Goal: Use online tool/utility: Use online tool/utility

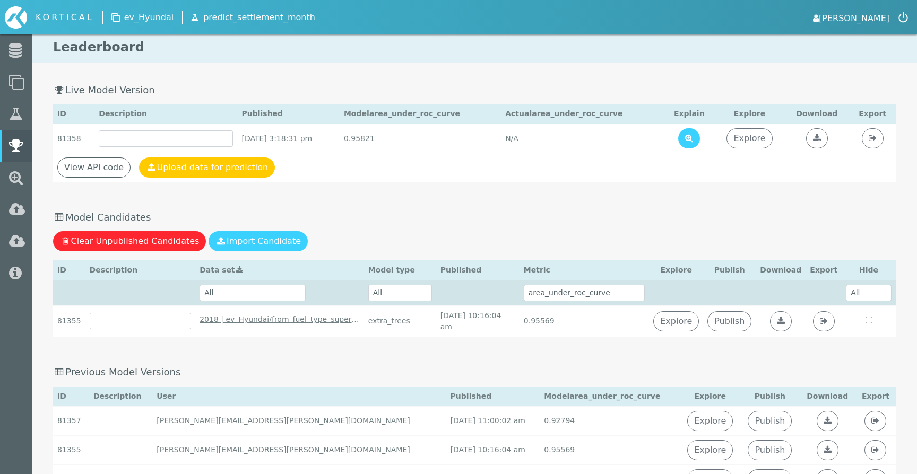
select select "2018 | ev_Hyundai/from_fuel_type_superset/non_ice/2018-01-09--2024-07-09_train …"
select select "area_under_roc_curve"
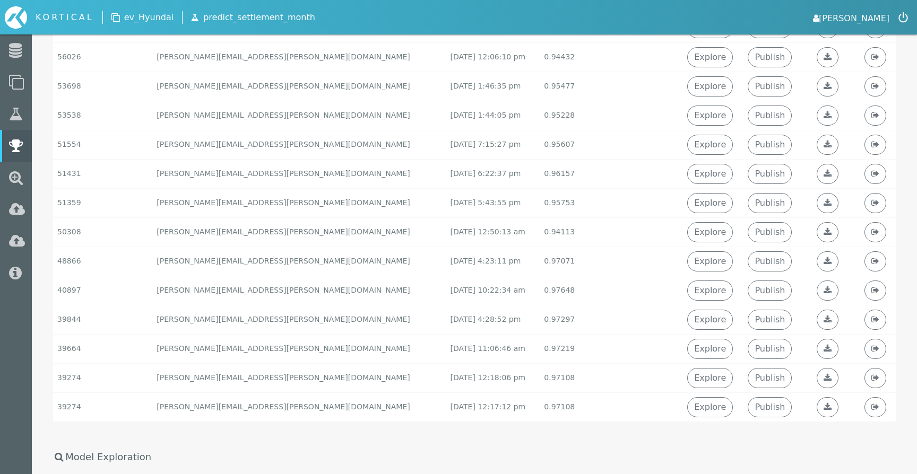
scroll to position [2518, 0]
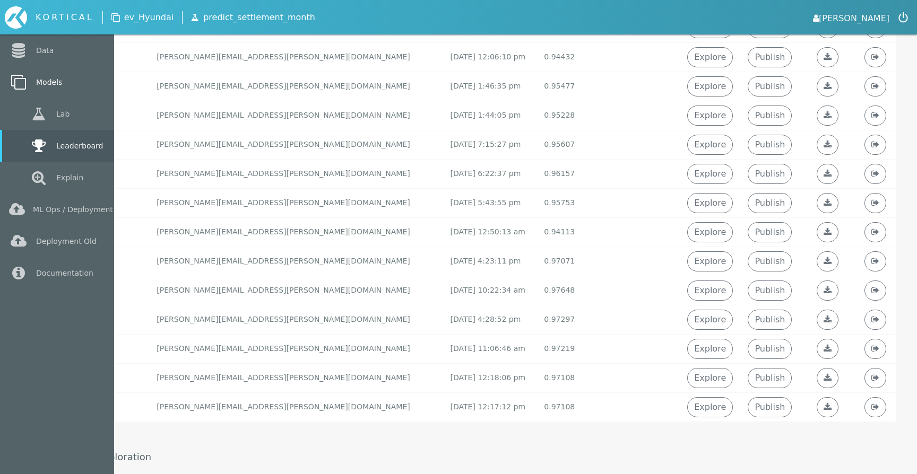
click at [19, 83] on icon at bounding box center [18, 82] width 19 height 15
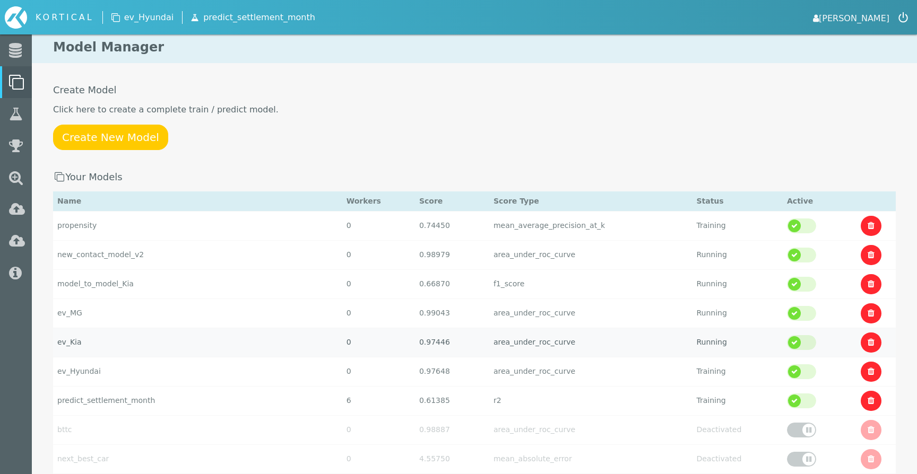
click at [415, 240] on td "0.97446" at bounding box center [452, 225] width 74 height 29
select select "area_under_roc_curve"
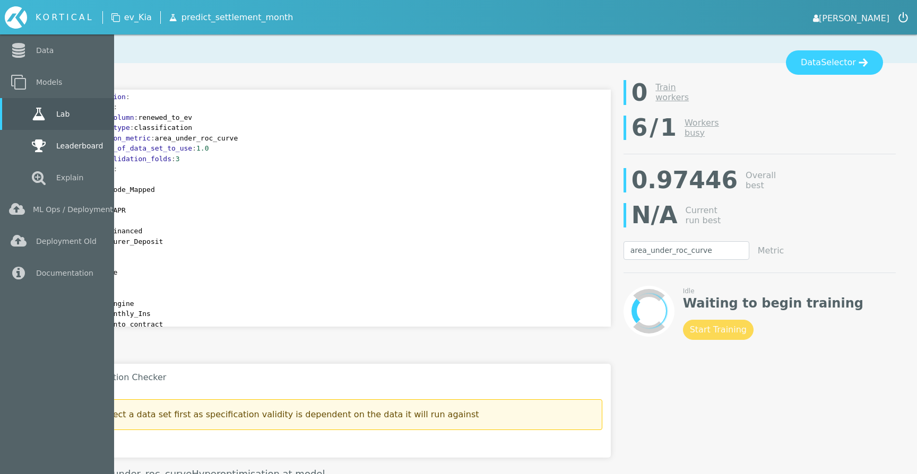
click at [30, 147] on icon at bounding box center [38, 145] width 19 height 15
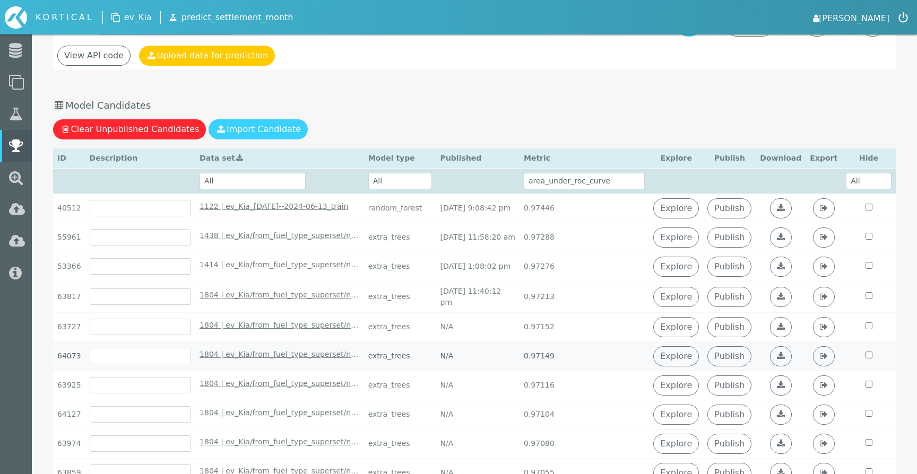
scroll to position [106, 0]
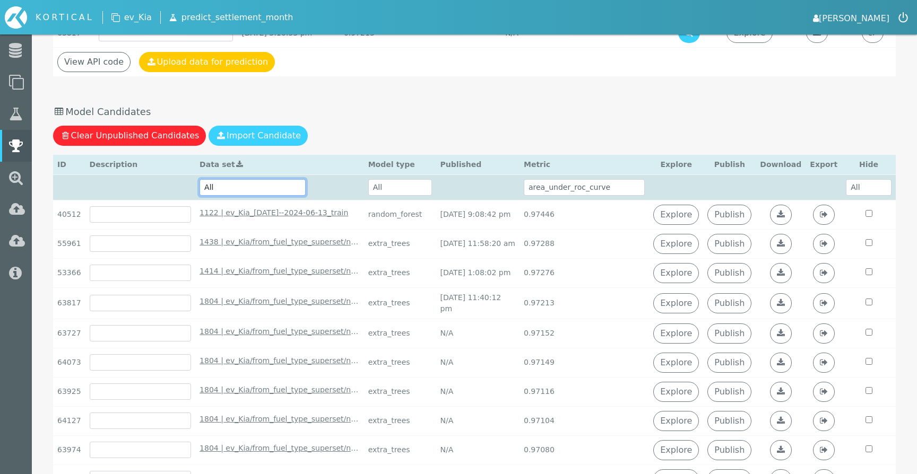
click at [262, 190] on select "All 1804 | ev_Kia/from_fuel_type_superset/non_ice/2018-01-11--2023-07-23_train …" at bounding box center [252, 187] width 106 height 16
click at [199, 179] on select "All 1804 | ev_Kia/from_fuel_type_superset/non_ice/2018-01-11--2023-07-23_train …" at bounding box center [252, 187] width 106 height 16
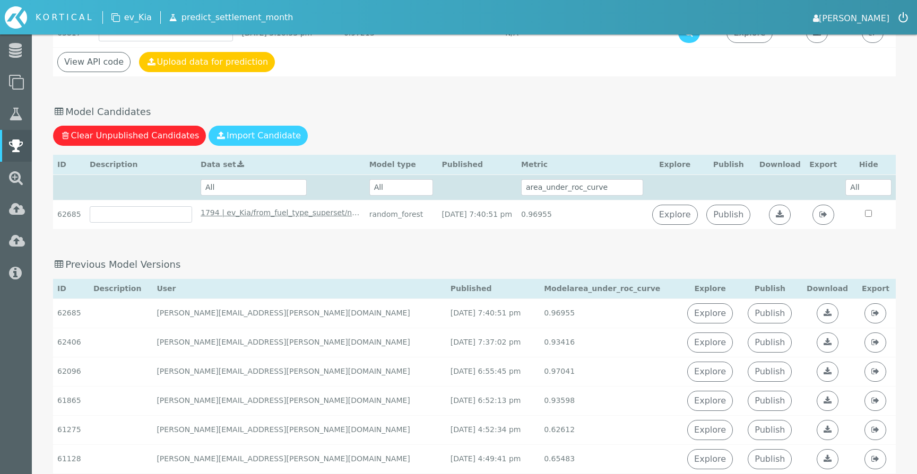
click at [301, 184] on th "All 1804 | ev_Kia/from_fuel_type_superset/non_ice/2018-01-11--2023-07-23_train …" at bounding box center [280, 187] width 169 height 25
click at [280, 185] on select "All 1804 | ev_Kia/from_fuel_type_superset/non_ice/2018-01-11--2023-07-23_train …" at bounding box center [254, 187] width 106 height 16
select select "1804 | ev_Kia/from_fuel_type_superset/non_ice/2018-01-11--2023-07-23_train - [D…"
click at [201, 179] on select "All 1804 | ev_Kia/from_fuel_type_superset/non_ice/2018-01-11--2023-07-23_train …" at bounding box center [254, 187] width 106 height 16
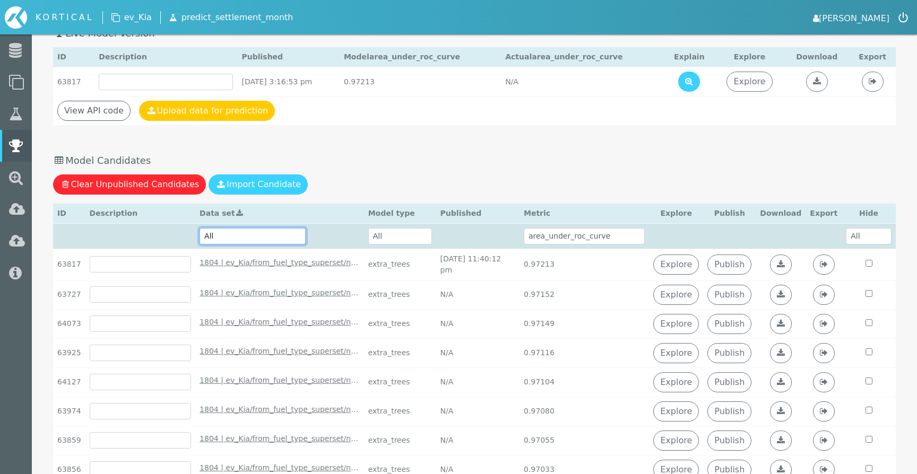
scroll to position [0, 0]
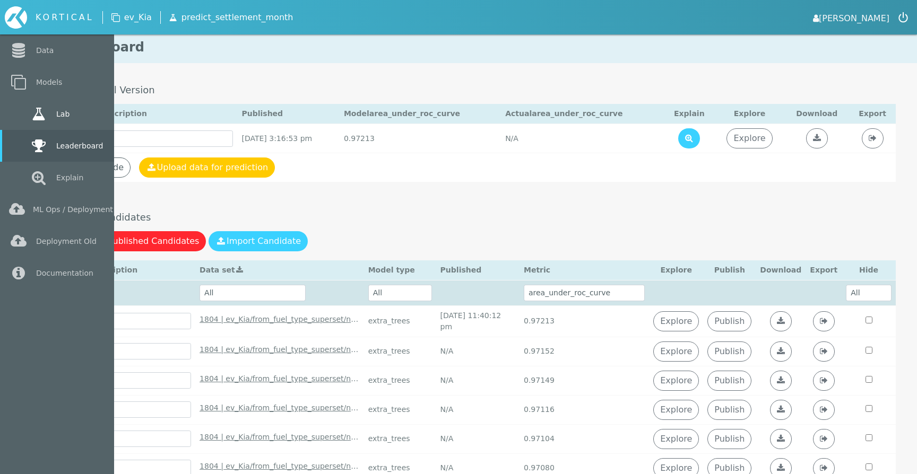
click at [24, 119] on link "Lab" at bounding box center [57, 114] width 114 height 32
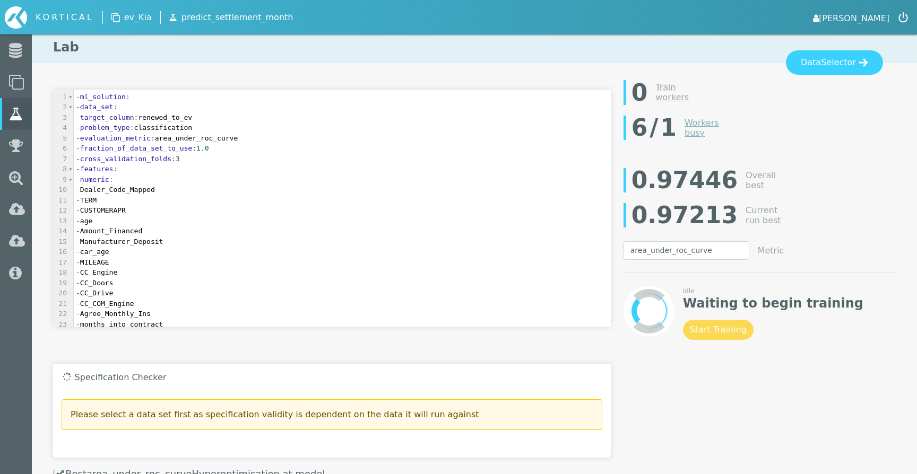
click at [692, 134] on link "Workers busy" at bounding box center [701, 128] width 34 height 20
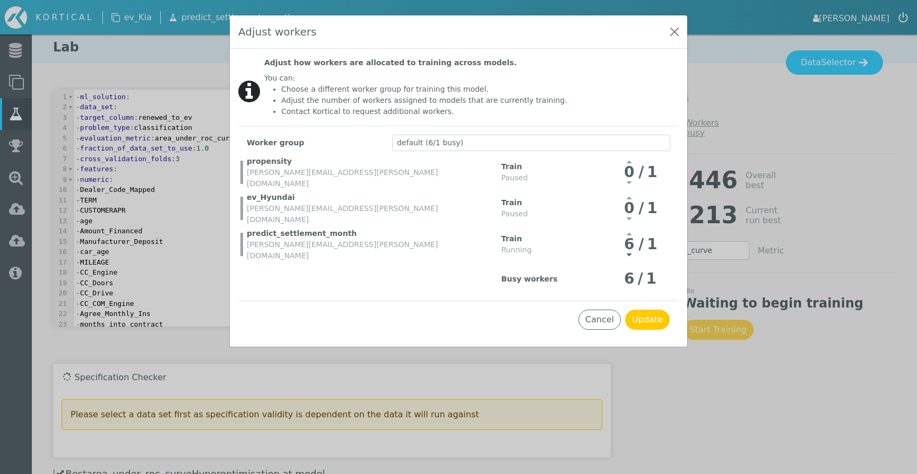
click at [631, 252] on icon at bounding box center [629, 254] width 5 height 8
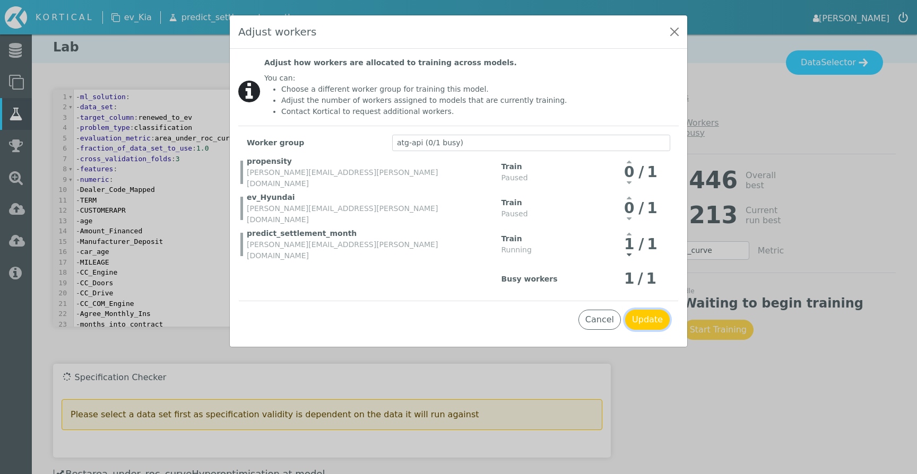
click at [646, 320] on button "Update" at bounding box center [647, 320] width 45 height 20
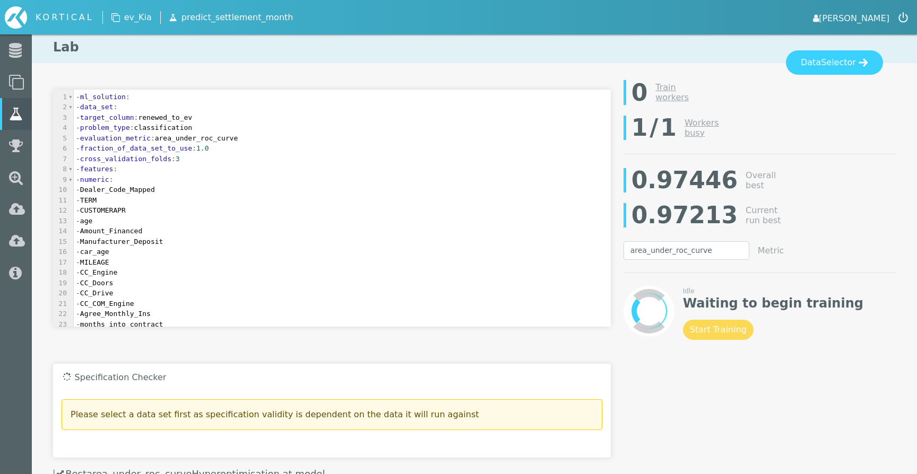
scroll to position [232, 0]
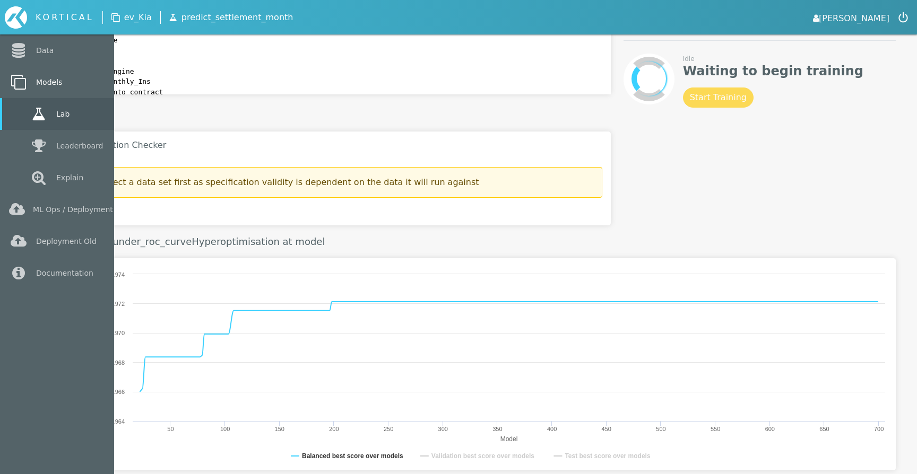
click at [17, 82] on icon at bounding box center [18, 82] width 19 height 15
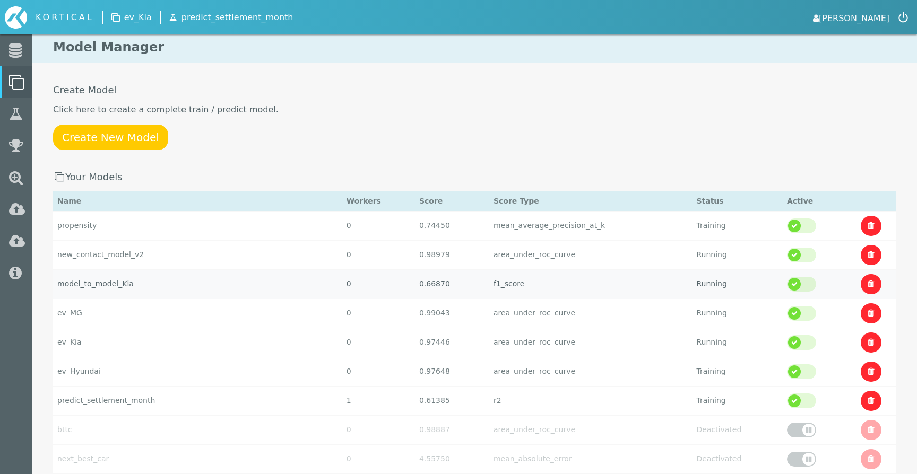
click at [135, 240] on td "model_to_model_Kia" at bounding box center [197, 225] width 289 height 29
select select "f1_score"
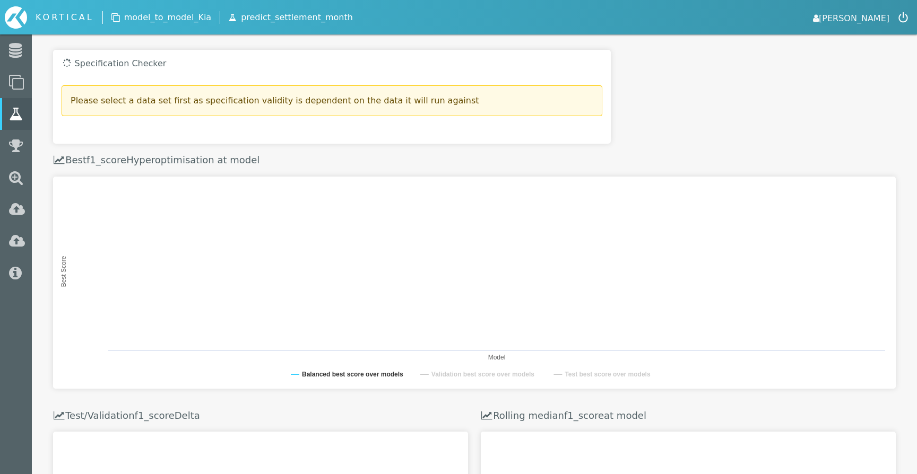
scroll to position [321, 0]
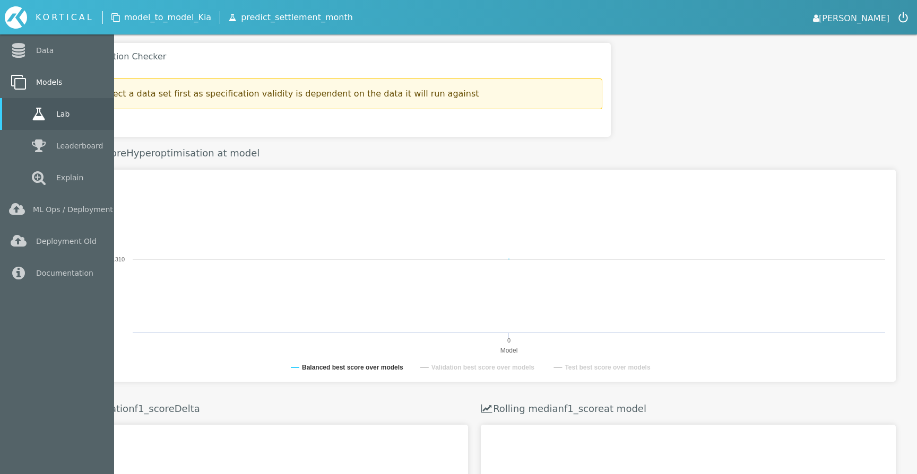
click at [29, 80] on link "Models" at bounding box center [57, 82] width 114 height 32
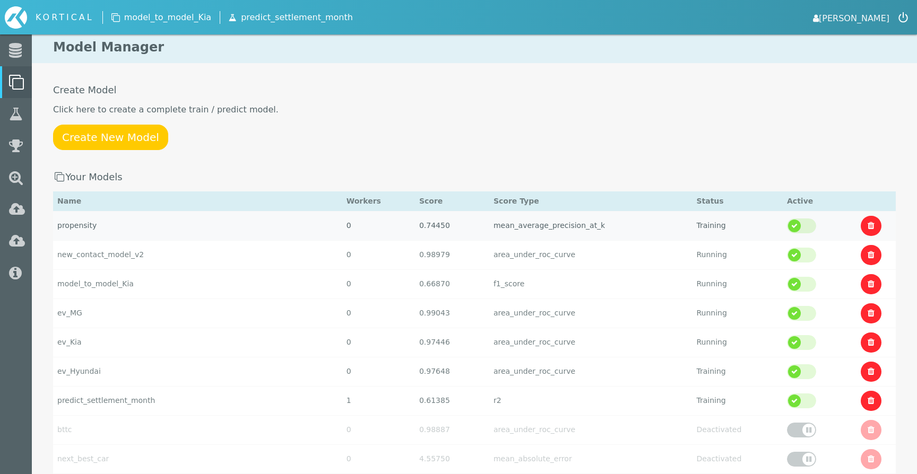
click at [207, 234] on td "propensity" at bounding box center [197, 225] width 289 height 29
select select "mean_average_precision_at_k"
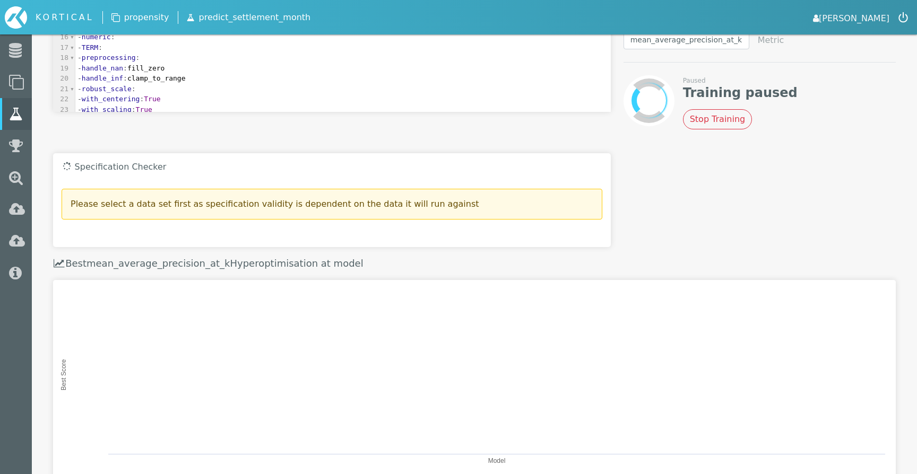
scroll to position [340, 0]
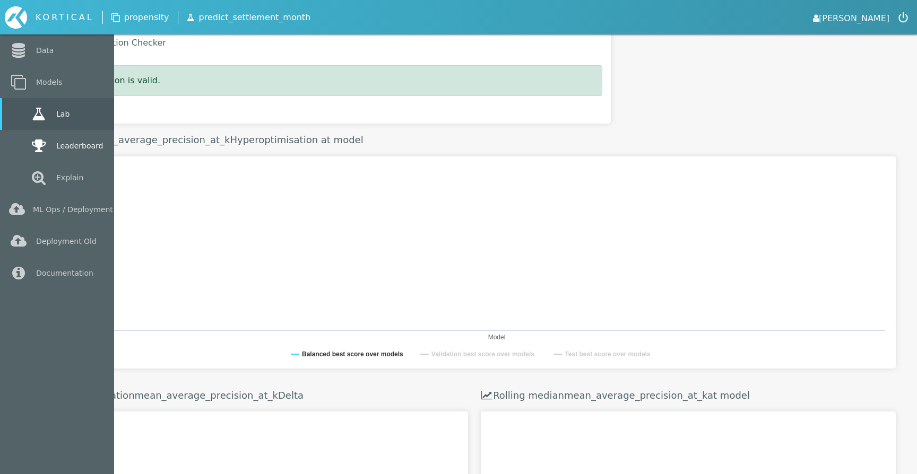
click at [58, 145] on link "Leaderboard" at bounding box center [57, 146] width 114 height 32
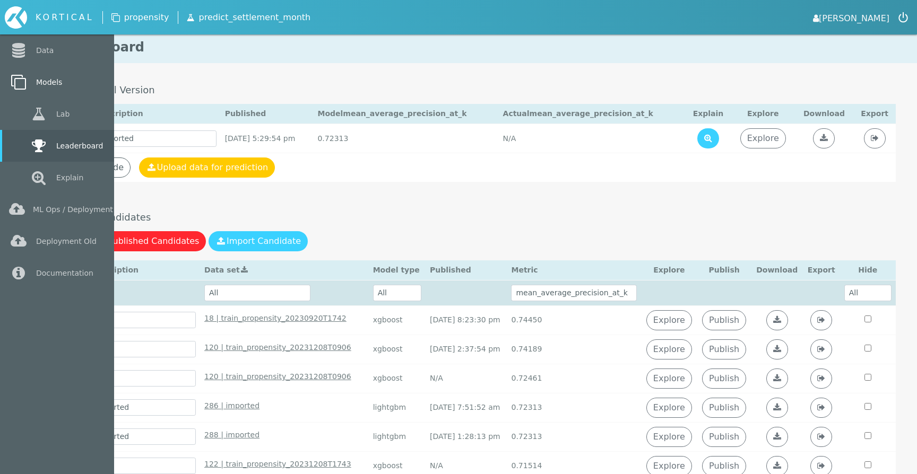
click at [23, 72] on link "Models" at bounding box center [57, 82] width 114 height 32
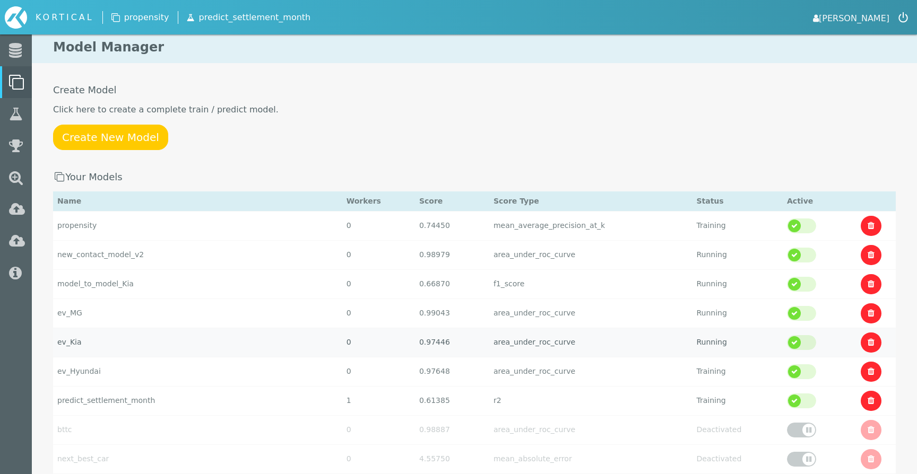
click at [189, 240] on td "ev_Kia" at bounding box center [197, 225] width 289 height 29
select select "area_under_roc_curve"
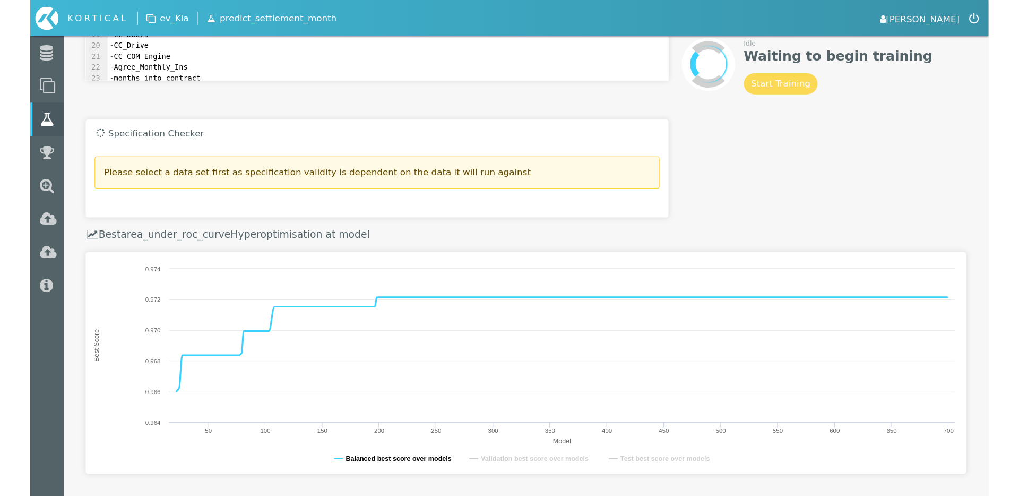
scroll to position [253, 0]
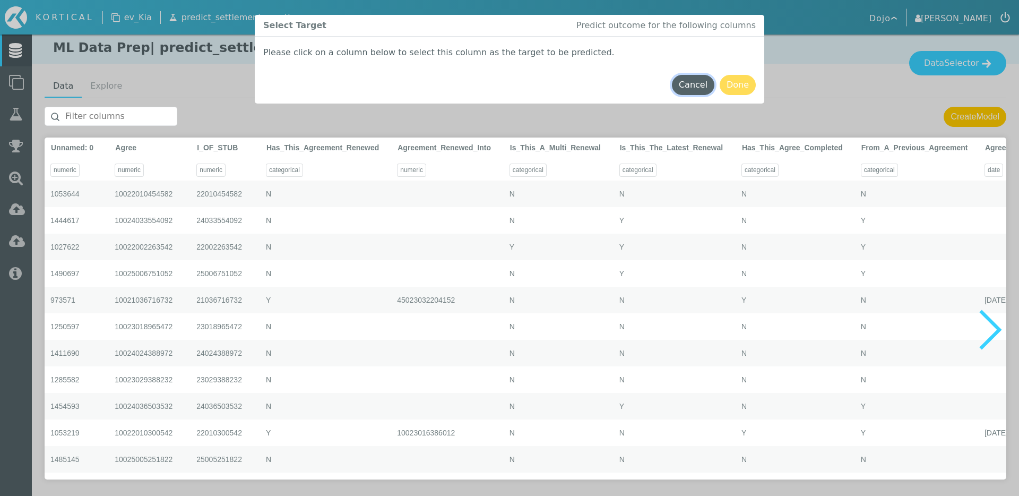
click at [699, 89] on button "Cancel" at bounding box center [693, 85] width 42 height 20
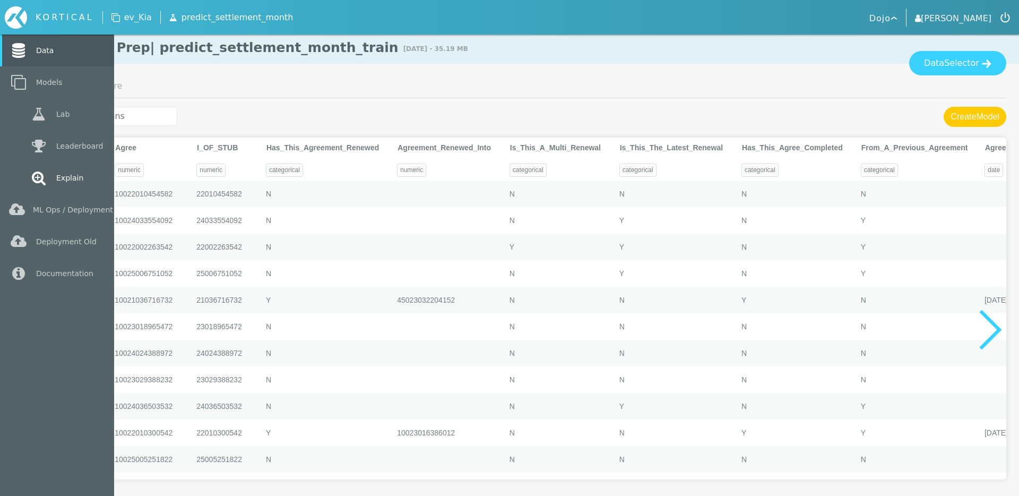
click at [40, 176] on icon at bounding box center [38, 177] width 19 height 15
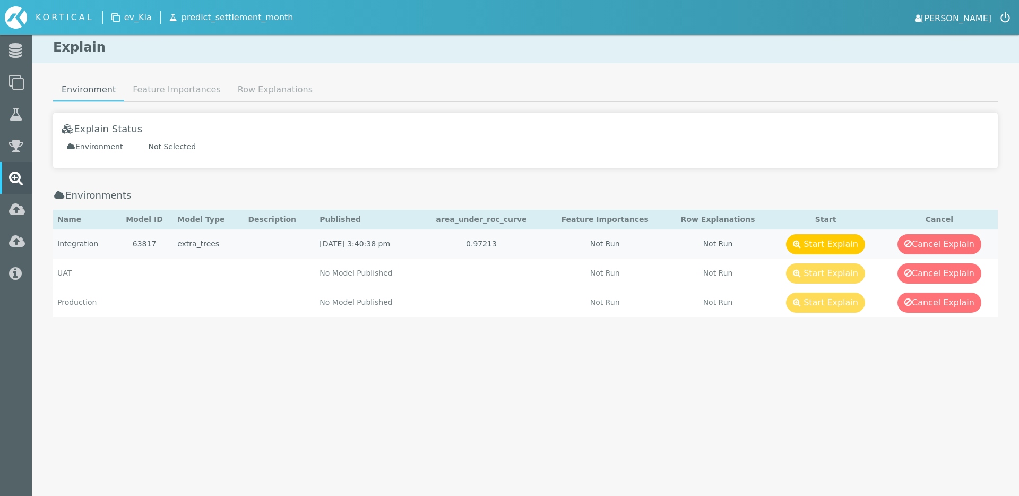
click at [836, 230] on td "Start Explain" at bounding box center [825, 243] width 111 height 29
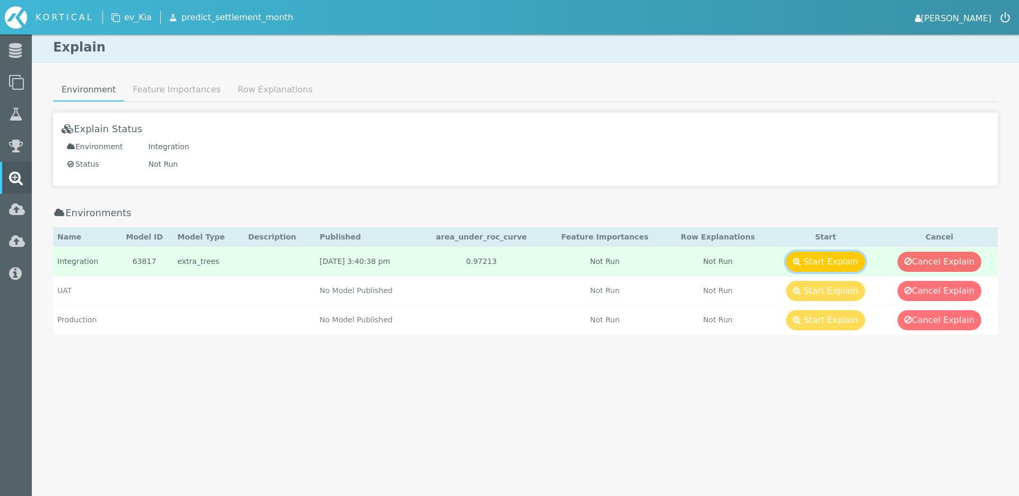
click at [820, 259] on button "Start Explain" at bounding box center [825, 261] width 79 height 20
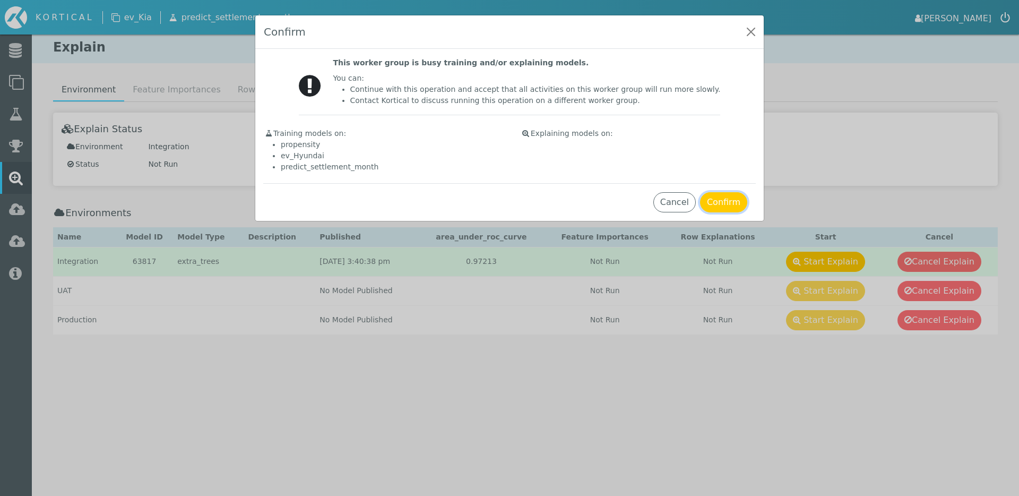
click at [717, 207] on button "Confirm" at bounding box center [723, 202] width 47 height 20
